Goal: Book appointment/travel/reservation

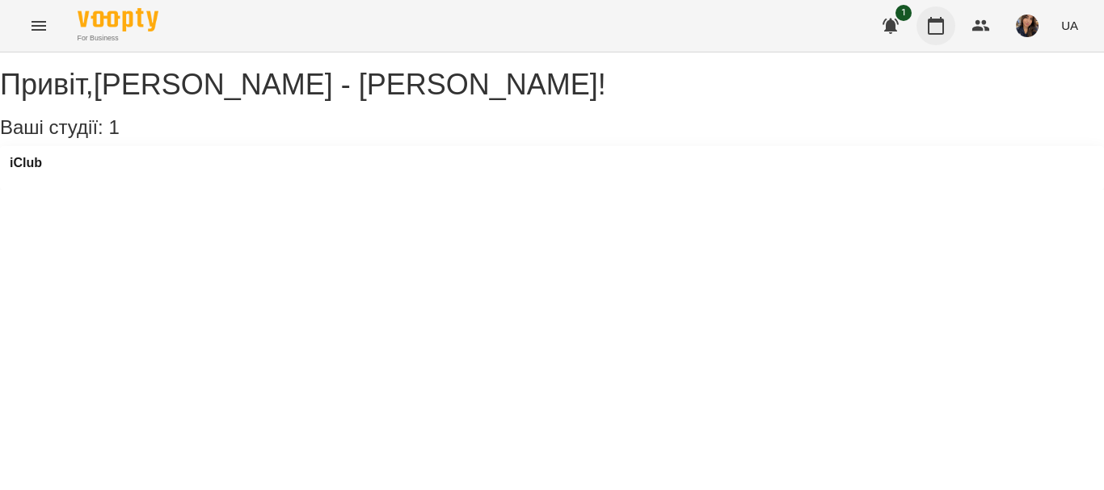
click at [936, 22] on icon "button" at bounding box center [936, 26] width 16 height 18
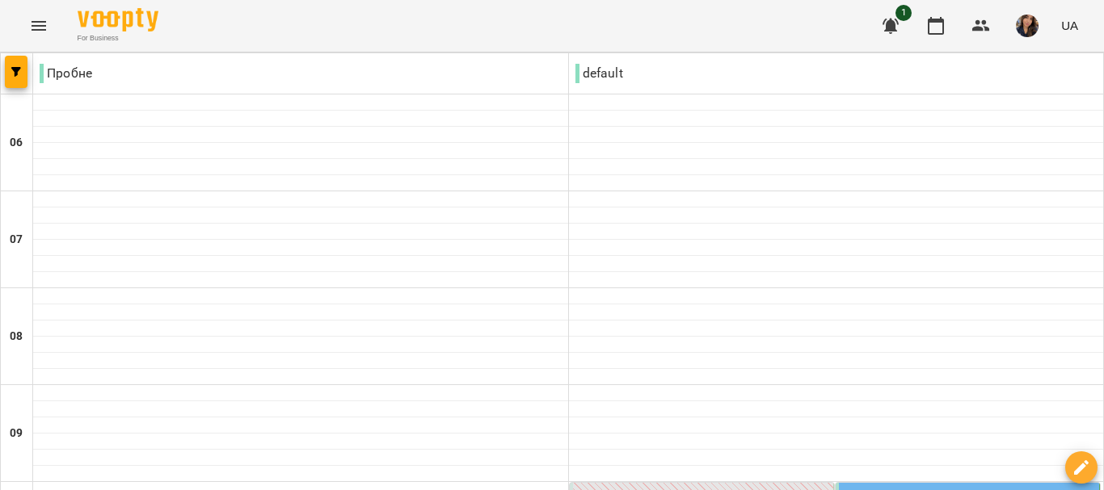
scroll to position [323, 0]
type input "**********"
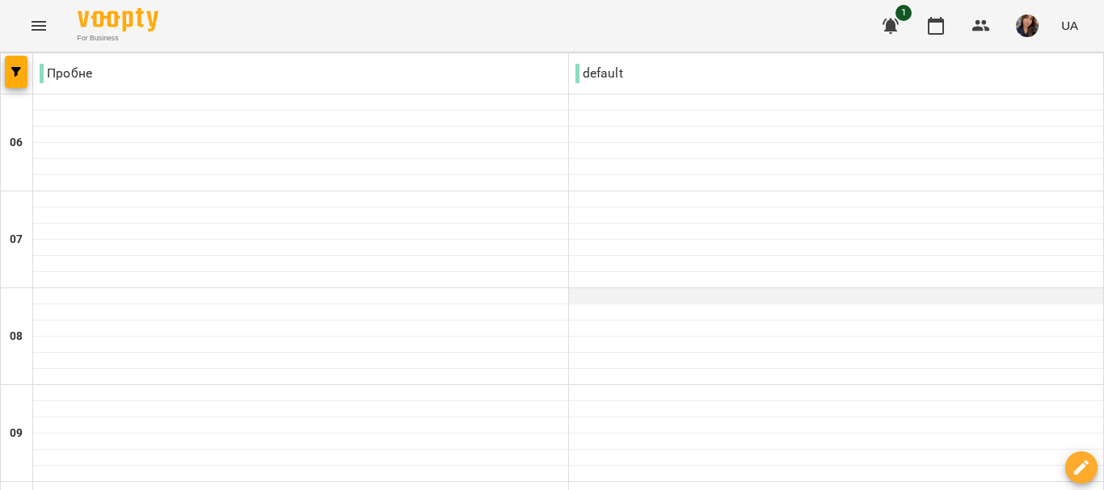
scroll to position [727, 0]
drag, startPoint x: 49, startPoint y: 415, endPoint x: 85, endPoint y: 400, distance: 38.4
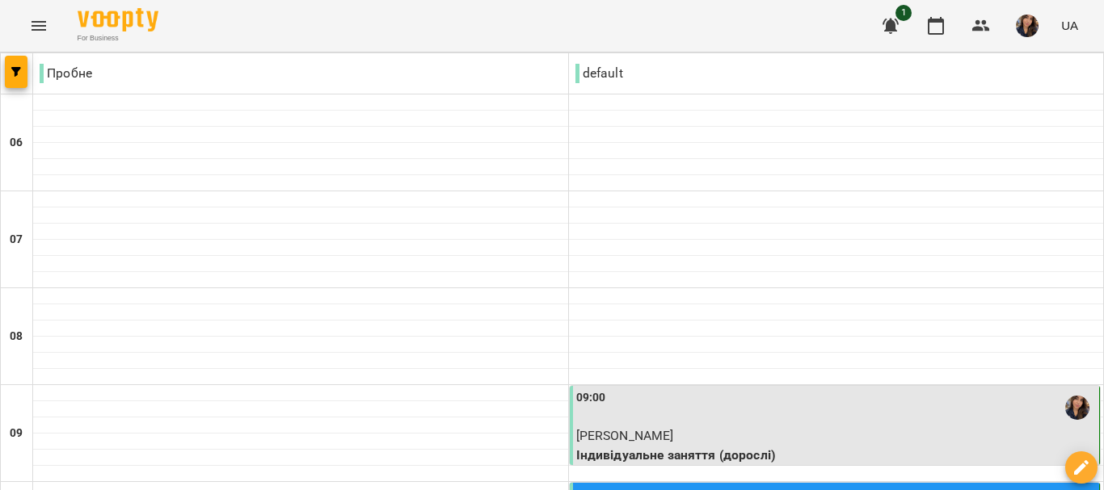
scroll to position [242, 0]
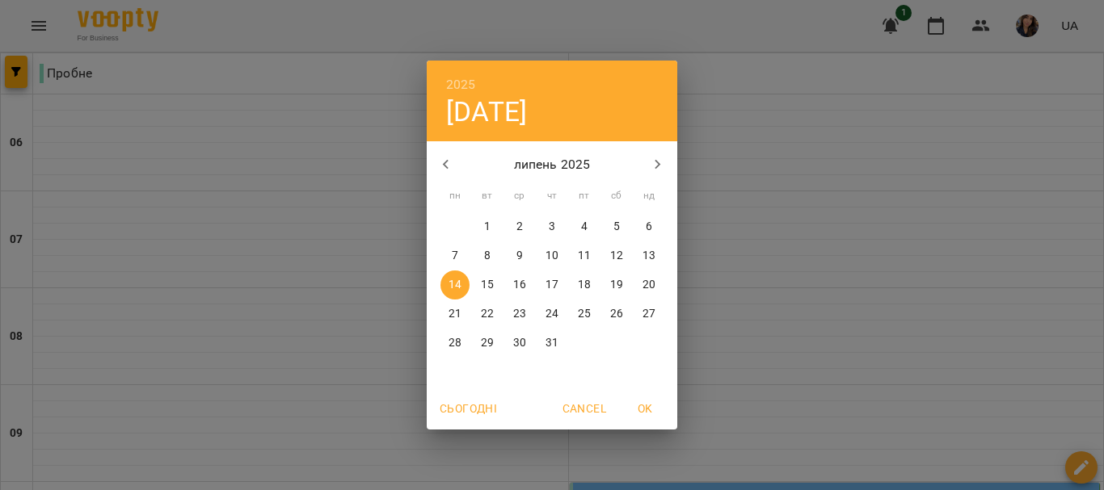
click at [659, 153] on button "button" at bounding box center [657, 164] width 39 height 39
drag, startPoint x: 558, startPoint y: 288, endPoint x: 563, endPoint y: 310, distance: 22.3
click at [557, 288] on span "14" at bounding box center [551, 285] width 29 height 16
type input "**********"
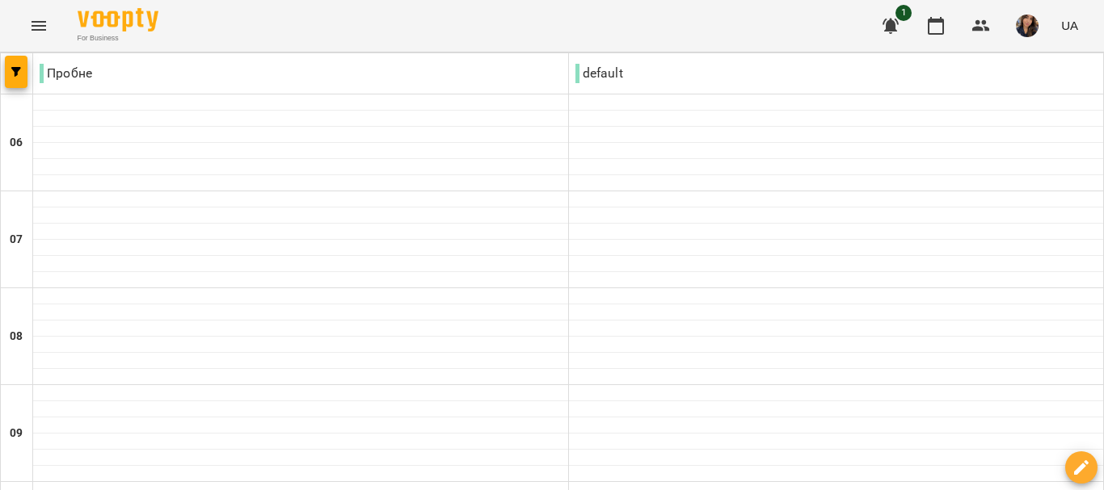
scroll to position [1050, 0]
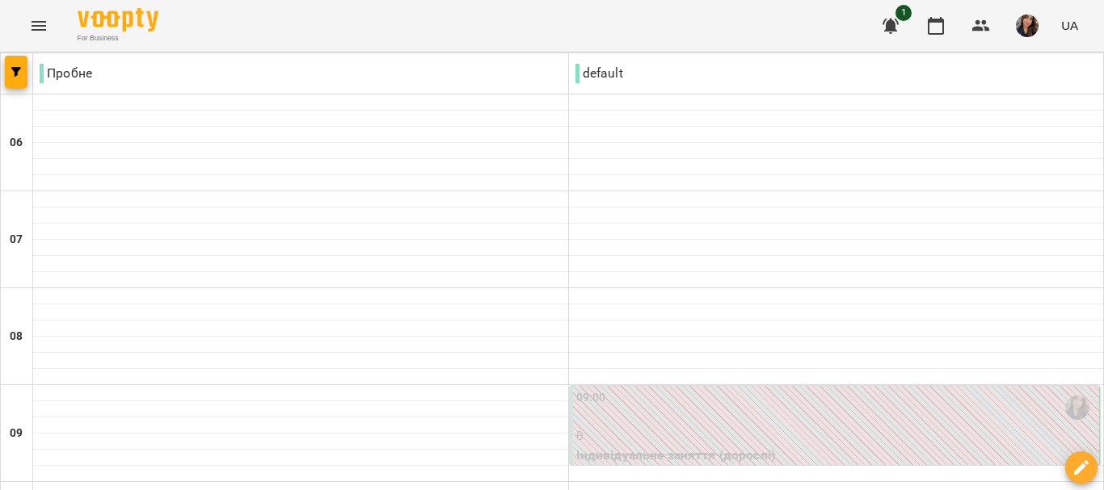
scroll to position [1360, 0]
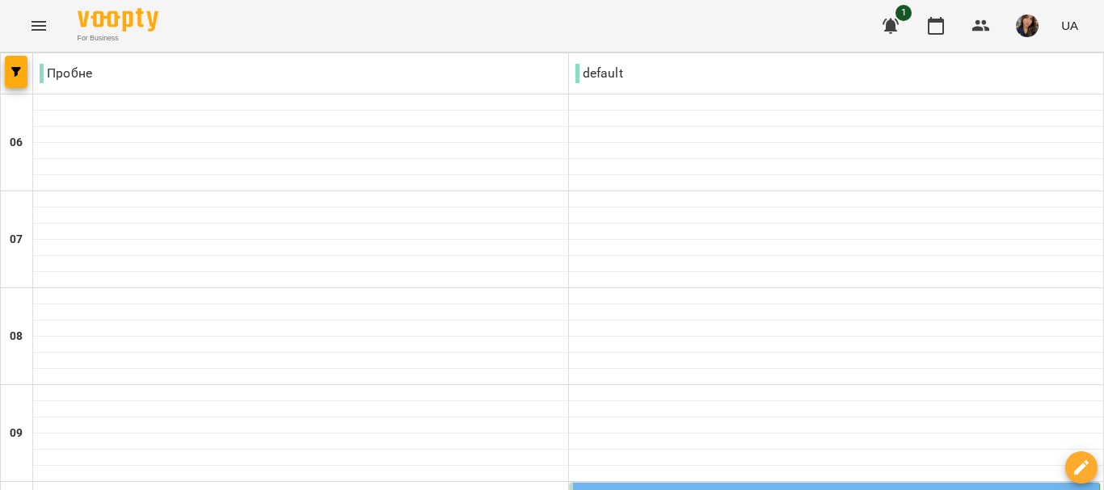
scroll to position [646, 0]
drag, startPoint x: 659, startPoint y: 326, endPoint x: 749, endPoint y: 400, distance: 116.6
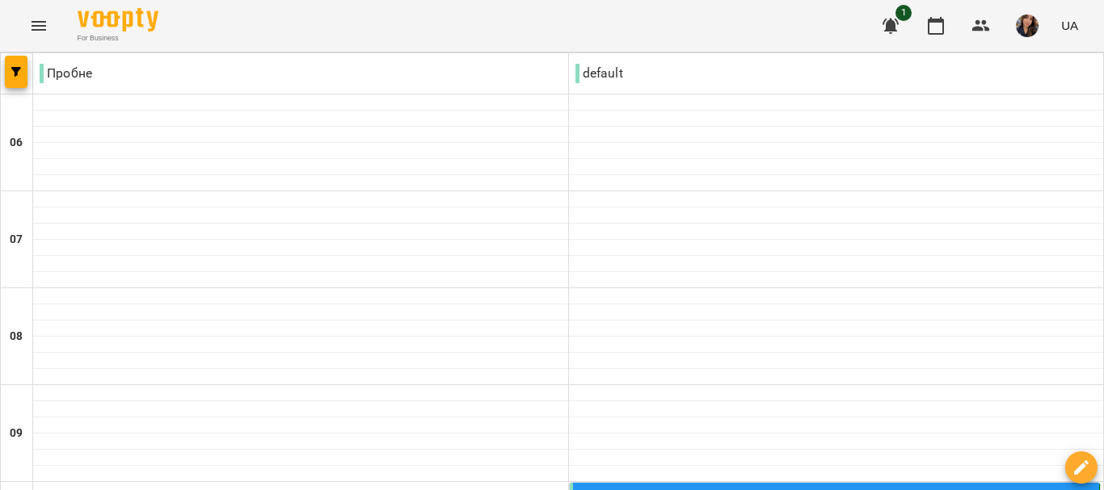
scroll to position [242, 0]
drag, startPoint x: 944, startPoint y: 410, endPoint x: 864, endPoint y: 356, distance: 97.0
drag, startPoint x: 806, startPoint y: 254, endPoint x: 886, endPoint y: 263, distance: 80.5
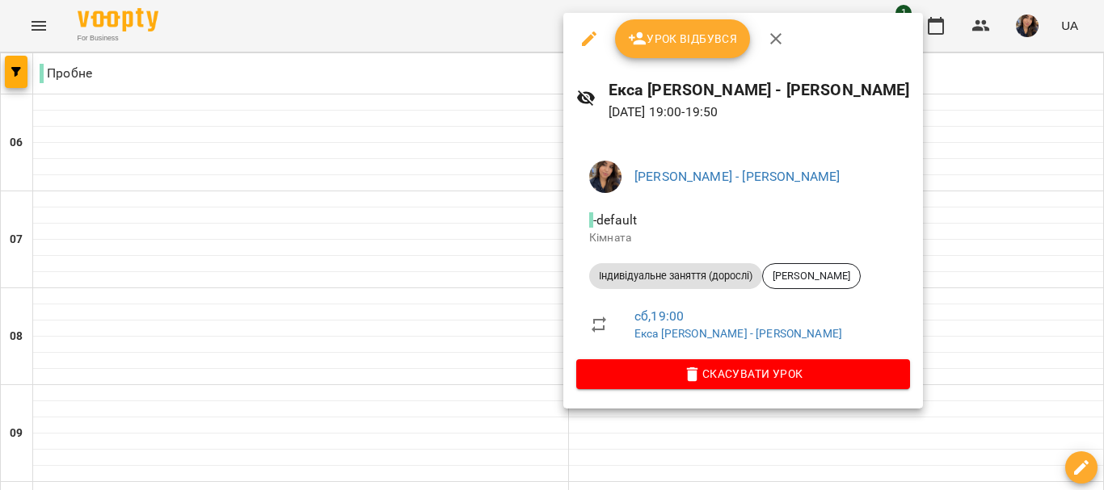
click at [983, 282] on div at bounding box center [552, 245] width 1104 height 490
